Goal: Task Accomplishment & Management: Manage account settings

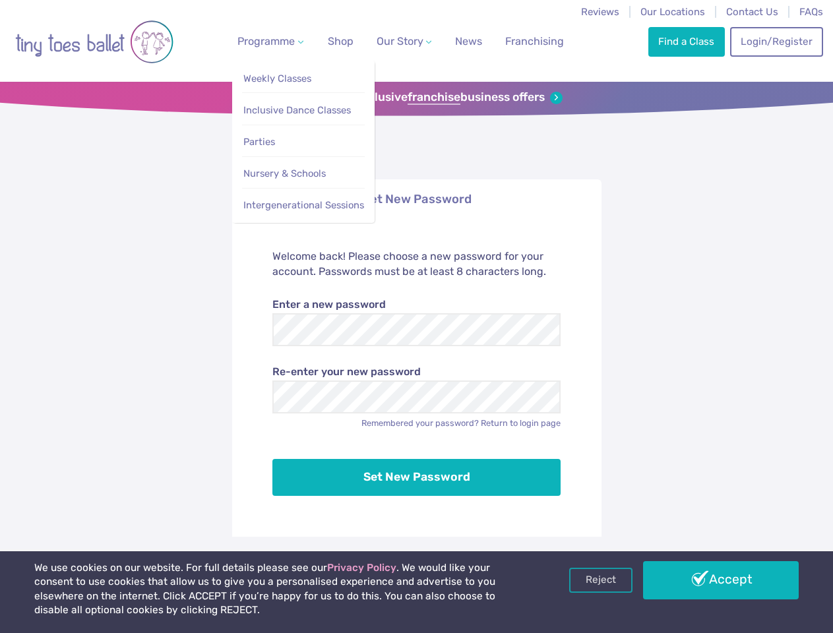
click at [268, 41] on span "Programme" at bounding box center [265, 41] width 57 height 13
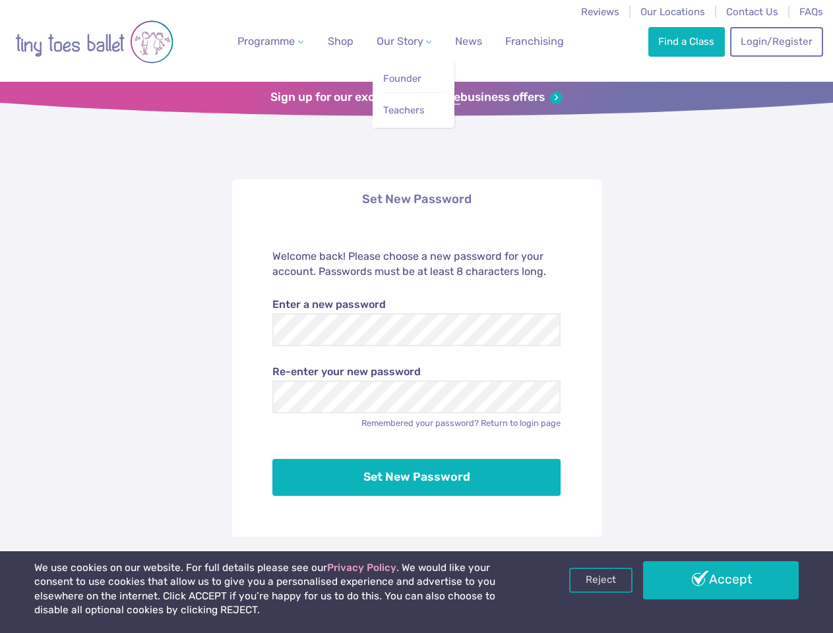
click at [392, 41] on span "Our Story" at bounding box center [399, 41] width 47 height 13
click at [416, 98] on li "Teachers" at bounding box center [413, 107] width 63 height 30
click at [417, 199] on li "Set New Password" at bounding box center [416, 199] width 369 height 40
click at [601, 580] on link "Reject" at bounding box center [600, 580] width 63 height 25
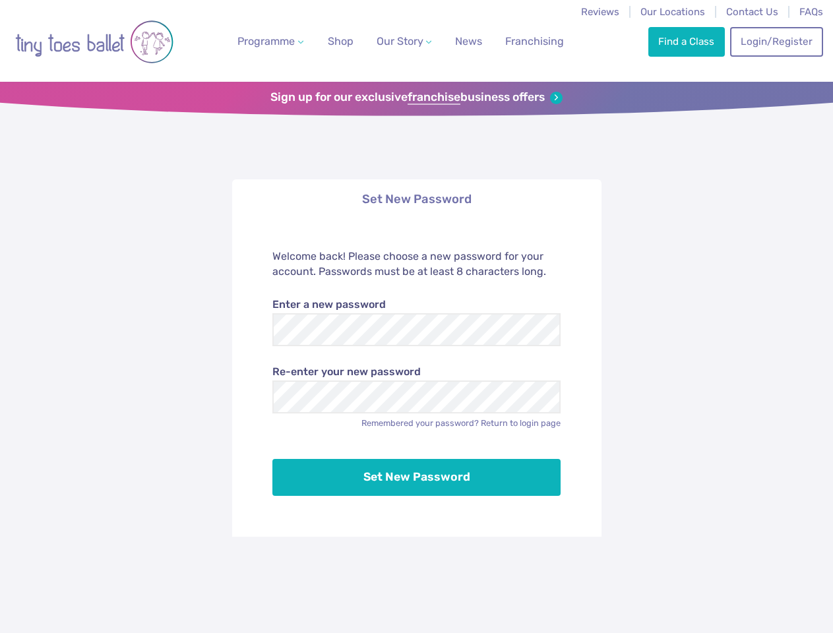
click at [721, 580] on div "Set New Password Welcome back! Please choose a new password for your account. P…" at bounding box center [416, 373] width 833 height 578
